Goal: Book appointment/travel/reservation

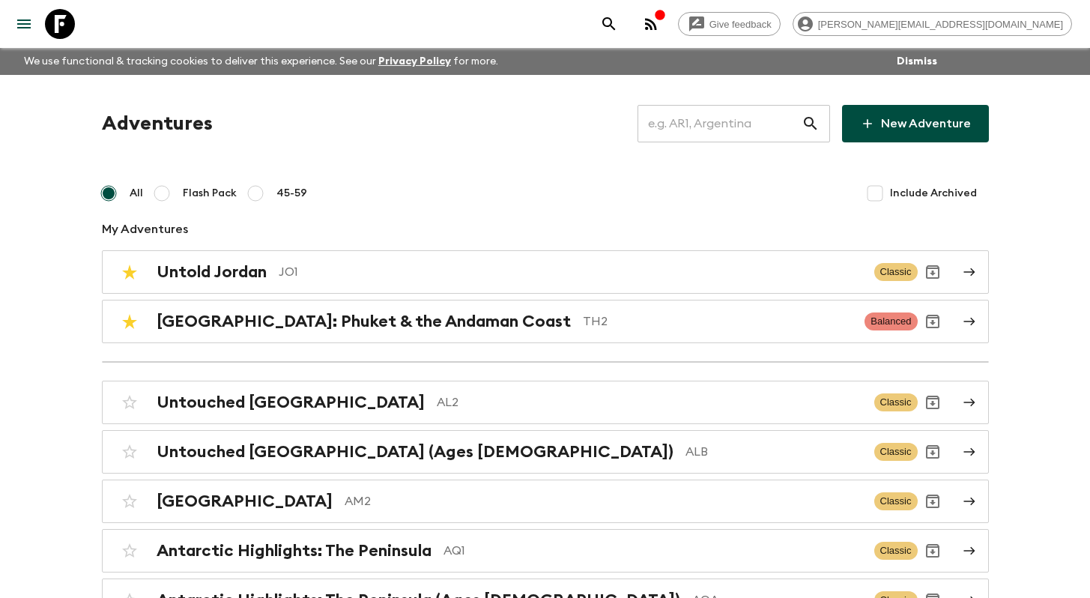
click at [265, 190] on label "45-59" at bounding box center [273, 193] width 67 height 30
click at [264, 190] on input "45-59" at bounding box center [255, 193] width 18 height 18
radio input "true"
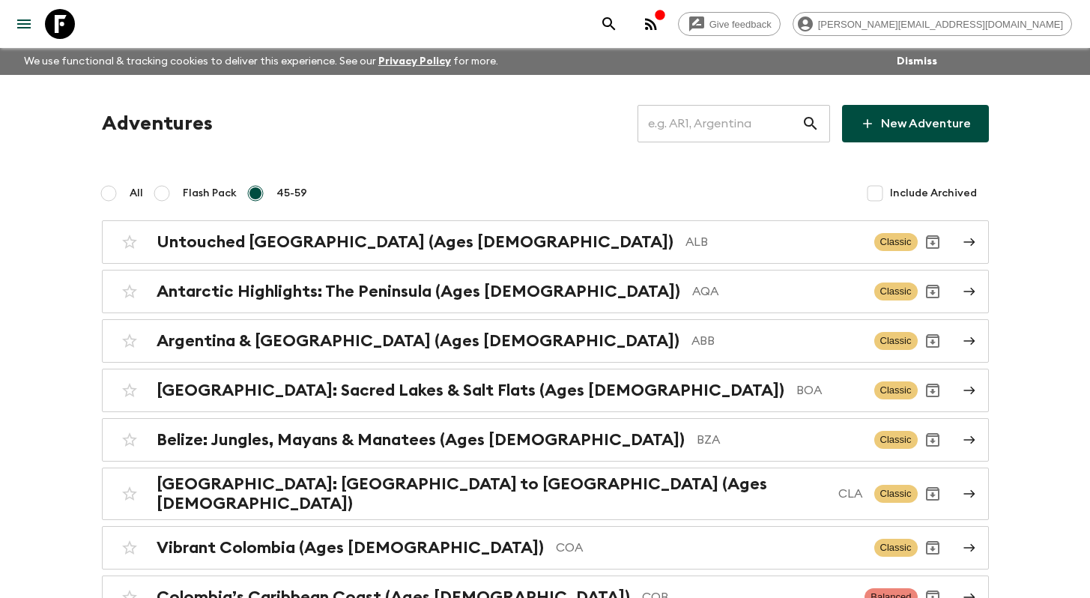
click at [117, 196] on input "All" at bounding box center [109, 193] width 18 height 18
radio input "true"
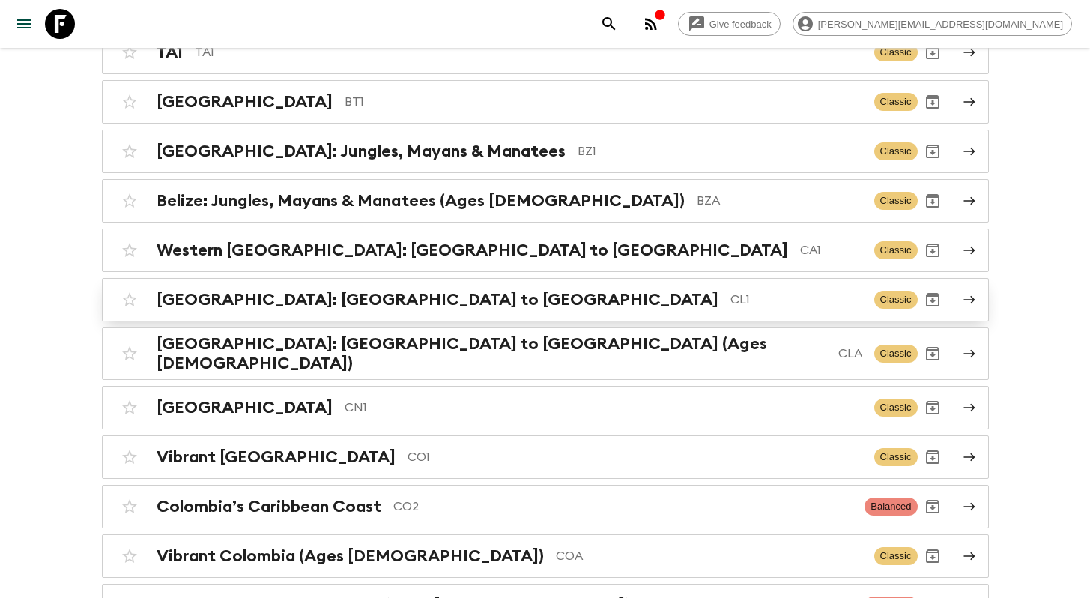
click at [218, 298] on h2 "[GEOGRAPHIC_DATA]: [GEOGRAPHIC_DATA] to [GEOGRAPHIC_DATA]" at bounding box center [438, 299] width 562 height 19
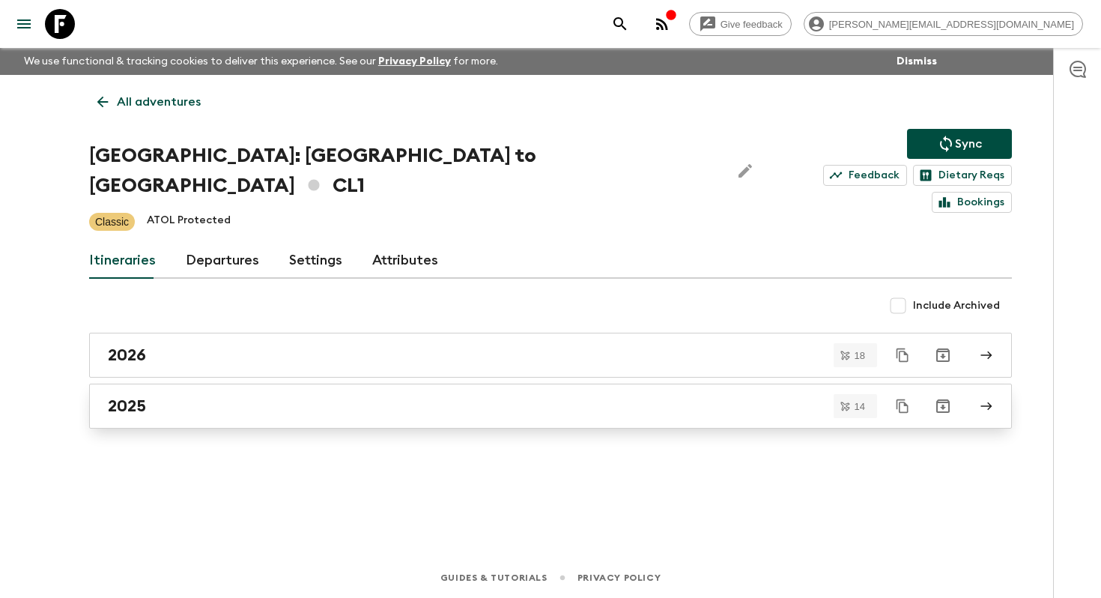
click at [166, 396] on div "2025" at bounding box center [536, 405] width 857 height 19
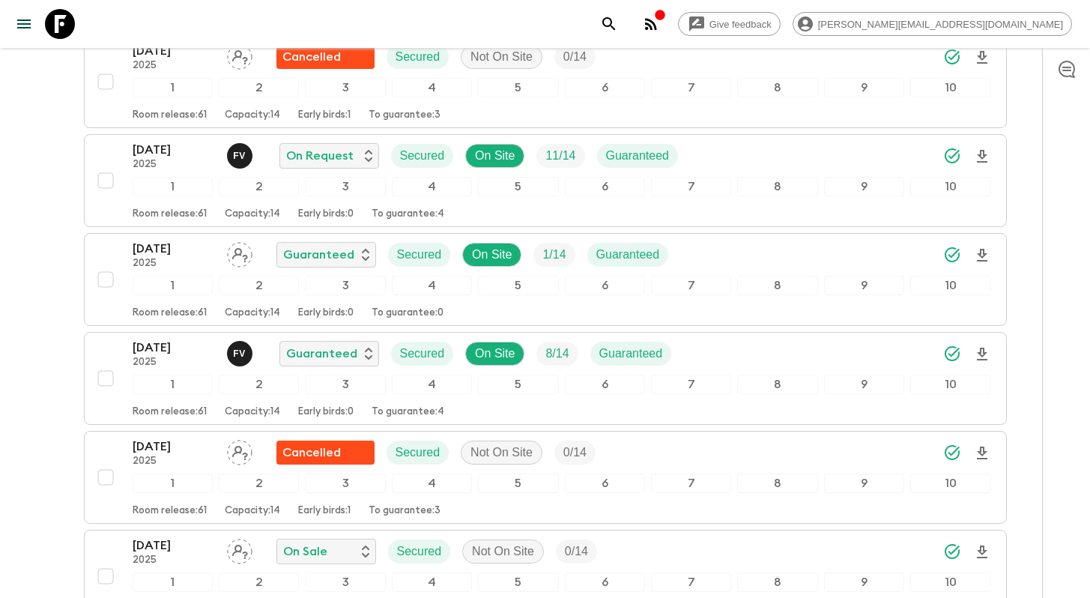
scroll to position [1236, 0]
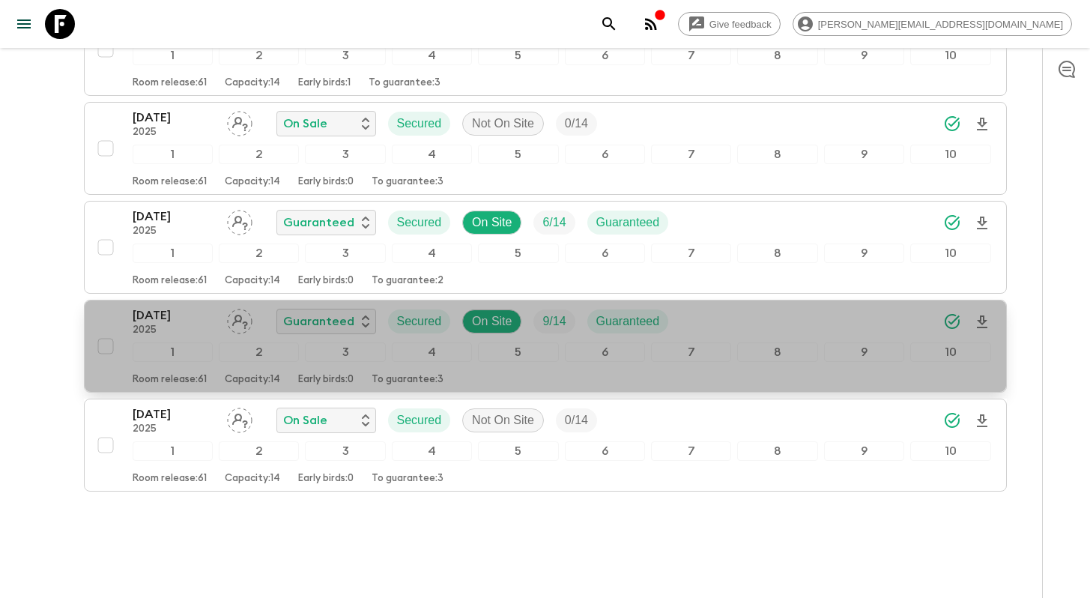
click at [158, 306] on p "[DATE]" at bounding box center [174, 315] width 82 height 18
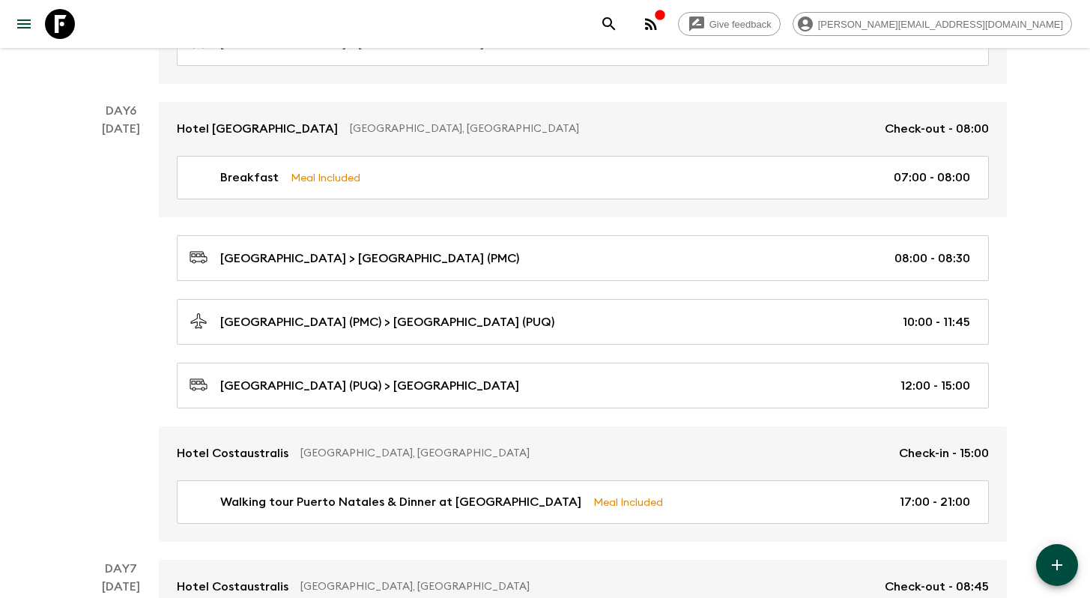
scroll to position [2074, 0]
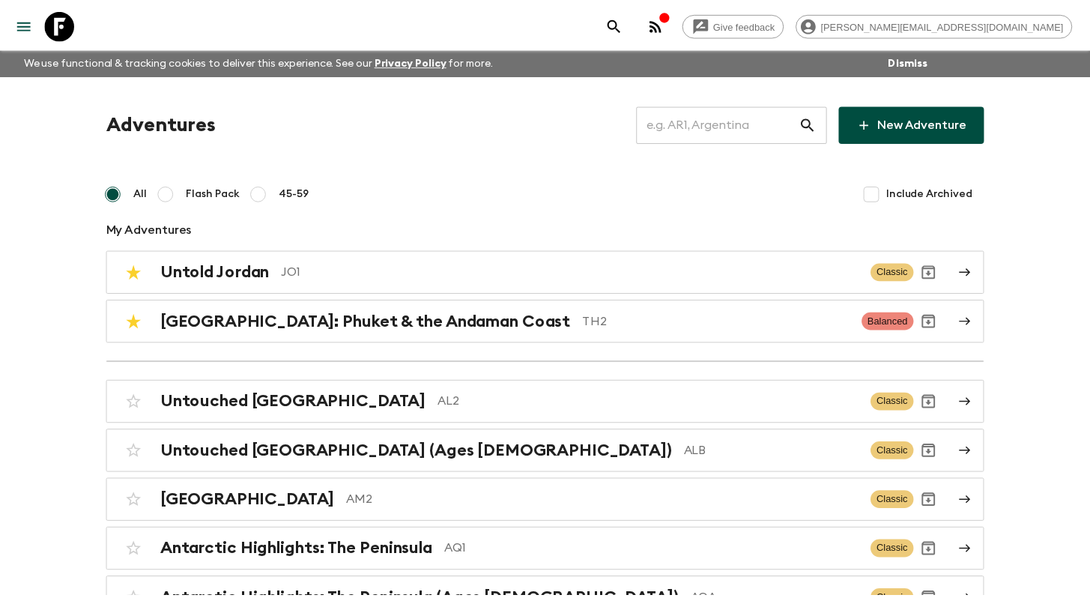
scroll to position [5146, 0]
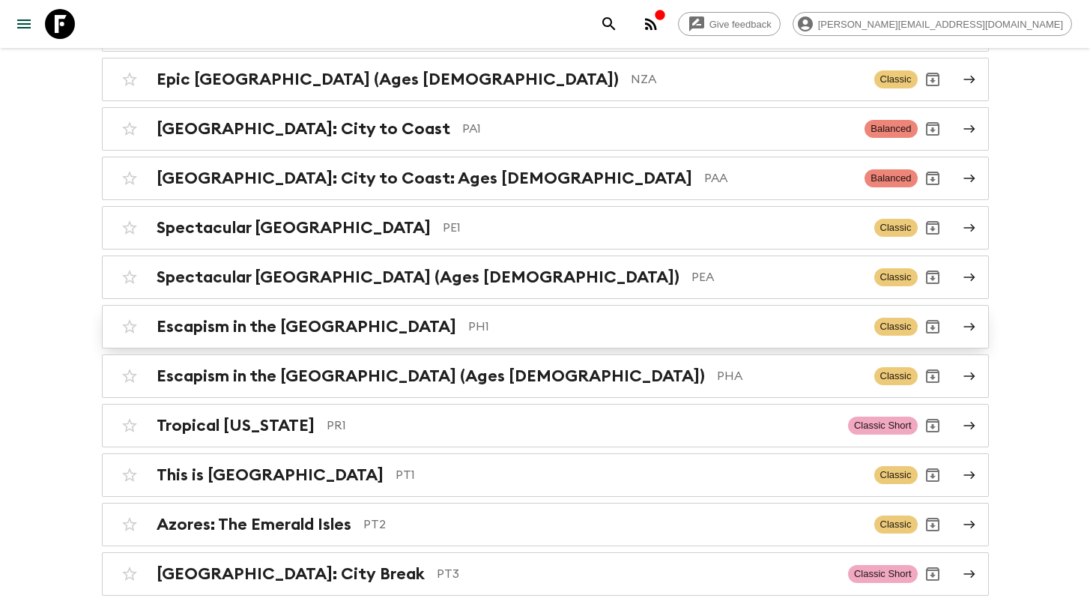
click at [468, 318] on p "PH1" at bounding box center [665, 327] width 394 height 18
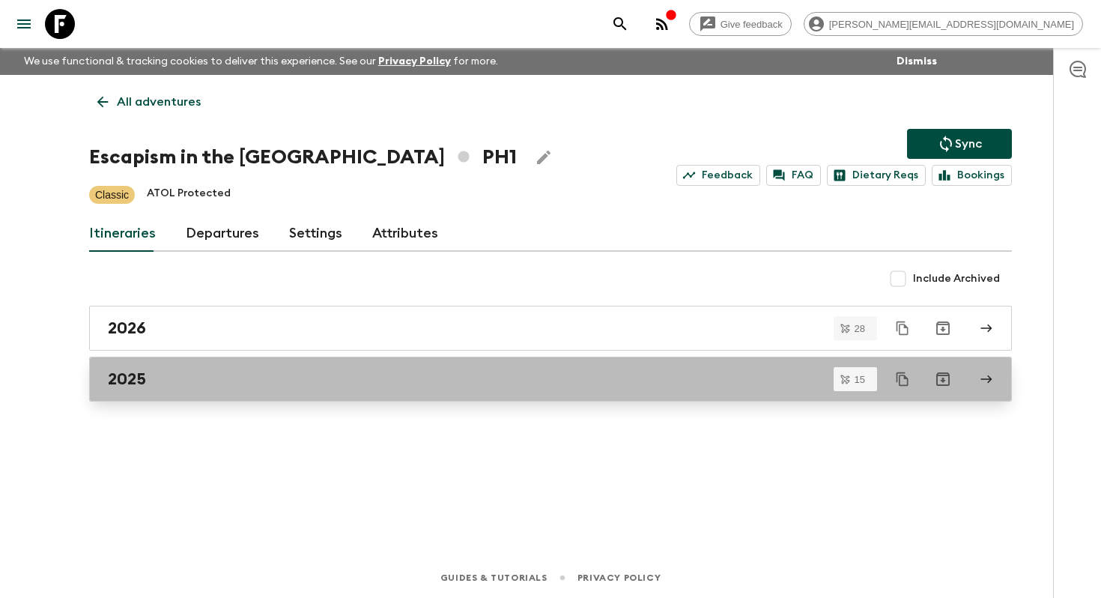
click at [240, 386] on div "2025" at bounding box center [536, 378] width 857 height 19
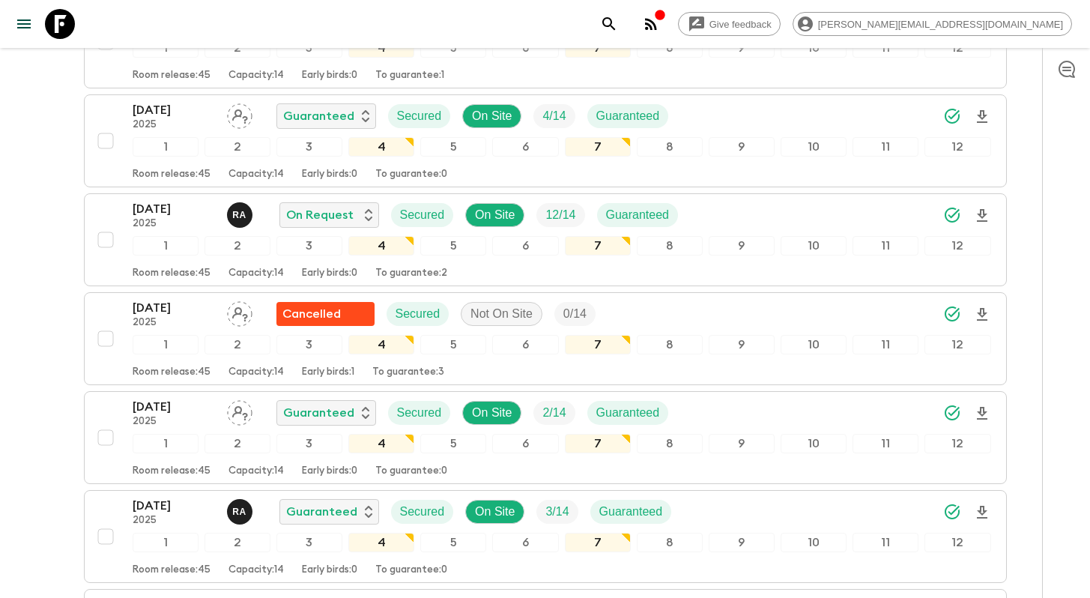
scroll to position [891, 0]
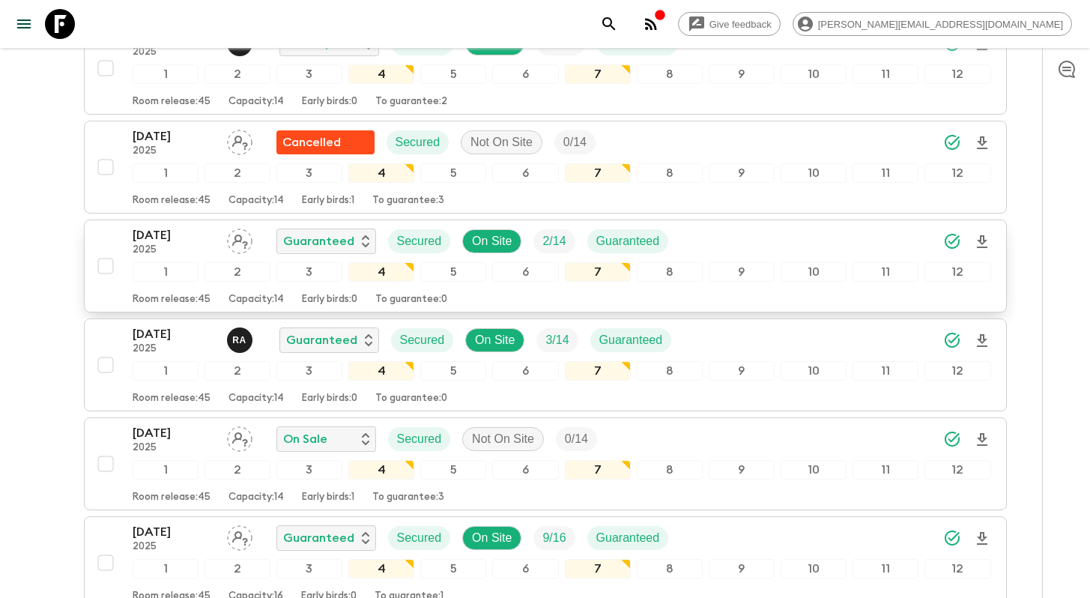
click at [175, 233] on p "[DATE]" at bounding box center [174, 235] width 82 height 18
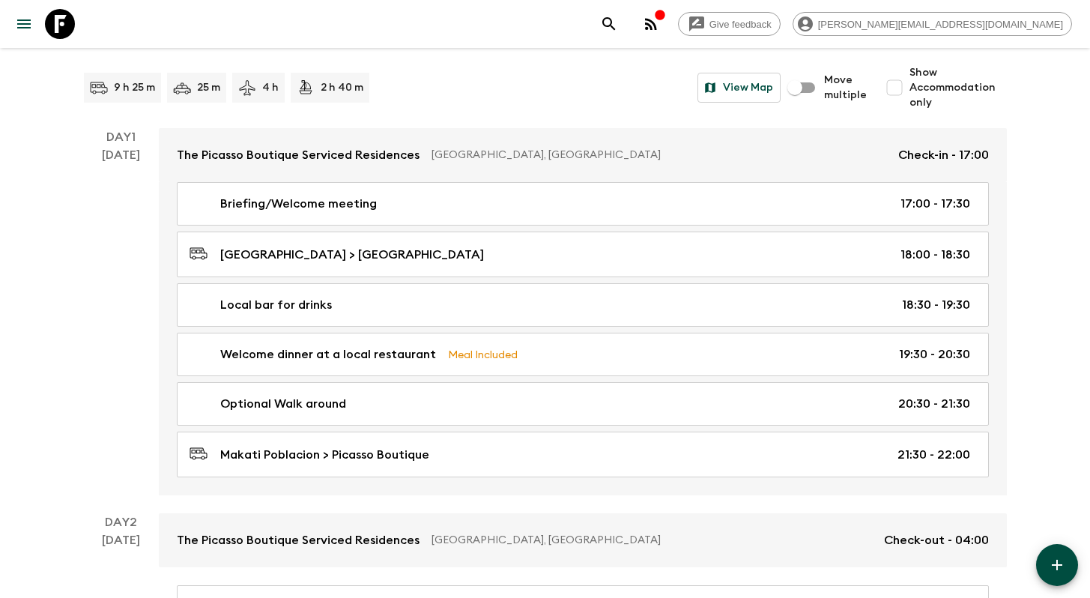
scroll to position [3773, 0]
